Goal: Ask a question

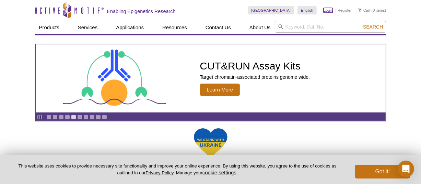
click at [332, 12] on link "Login" at bounding box center [328, 10] width 9 height 5
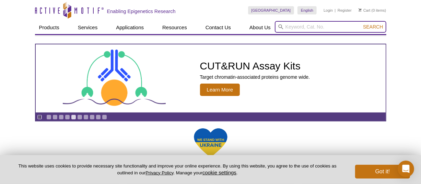
click at [319, 27] on input "search" at bounding box center [331, 27] width 112 height 12
paste input "61187"
type input "61187"
click at [361, 24] on button "Search" at bounding box center [373, 27] width 24 height 6
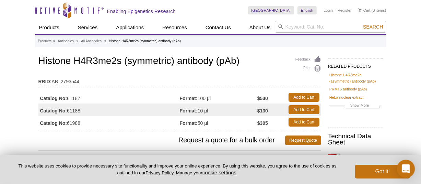
click at [404, 170] on icon "Open Intercom Messenger" at bounding box center [406, 168] width 8 height 9
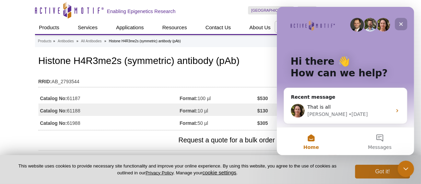
click at [401, 25] on icon "Close" at bounding box center [400, 23] width 5 height 5
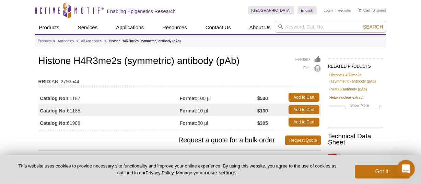
click at [411, 165] on div "Open Intercom Messenger" at bounding box center [405, 167] width 23 height 23
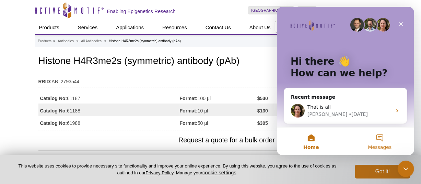
click at [371, 137] on button "Messages" at bounding box center [379, 140] width 69 height 27
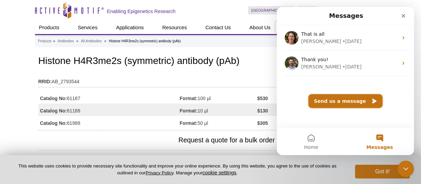
click at [336, 102] on button "Send us a message" at bounding box center [345, 101] width 74 height 14
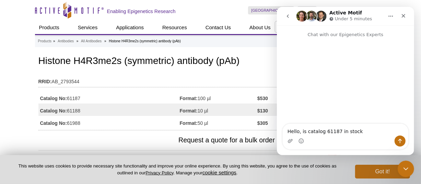
type textarea "Hello, is catalog 61187 in stock?"
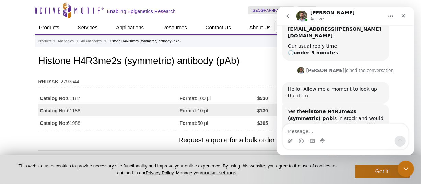
scroll to position [68, 0]
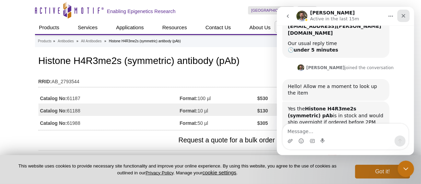
click at [404, 13] on icon "Close" at bounding box center [403, 15] width 5 height 5
